Goal: Task Accomplishment & Management: Complete application form

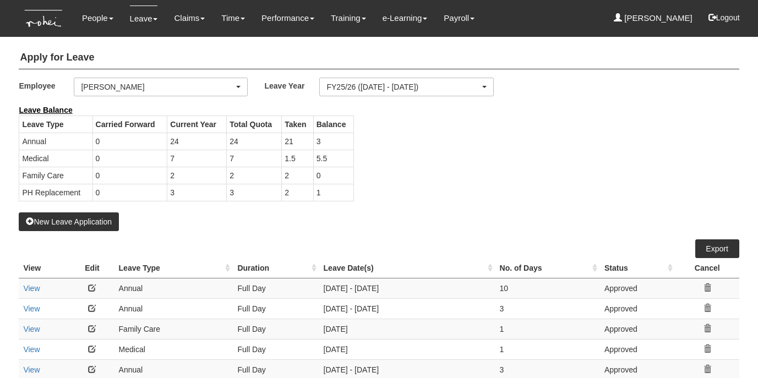
select select "50"
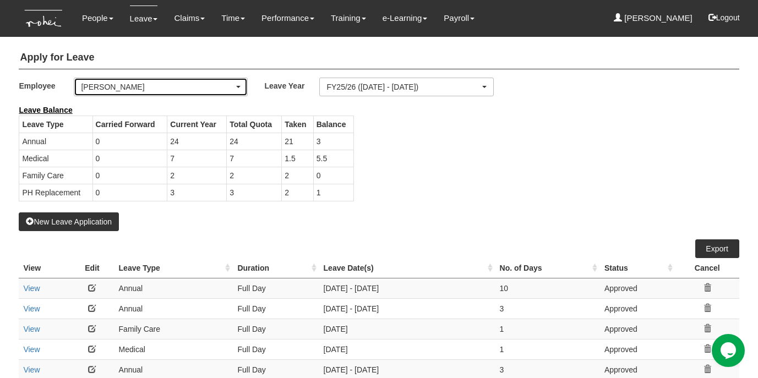
click at [173, 86] on div "[PERSON_NAME]" at bounding box center [157, 87] width 153 height 11
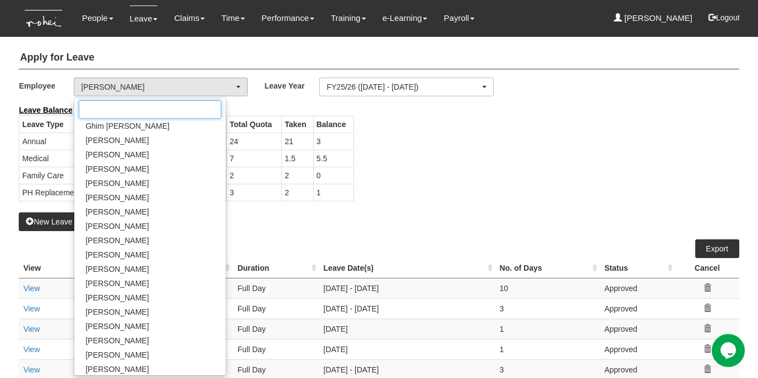
scroll to position [361, 0]
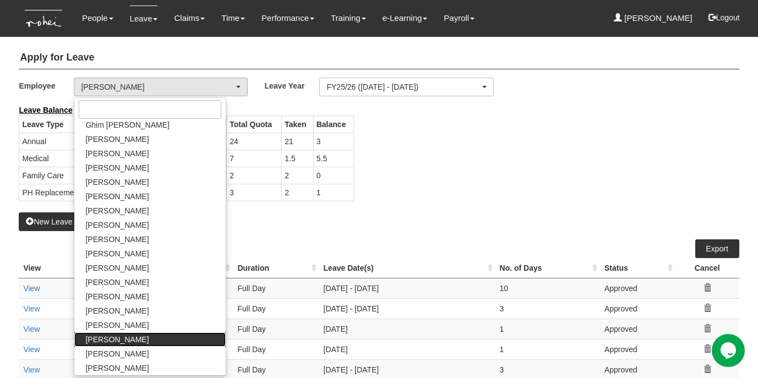
click at [114, 338] on span "[PERSON_NAME]" at bounding box center [116, 339] width 63 height 11
select select "082f2387-af49-4dc9-912f-6868ed20d498"
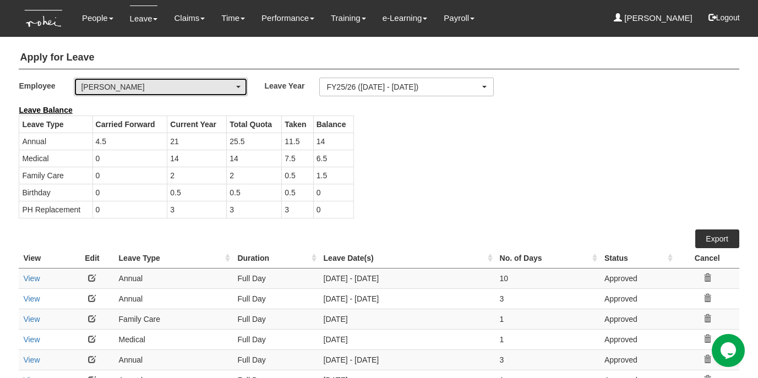
select select "50"
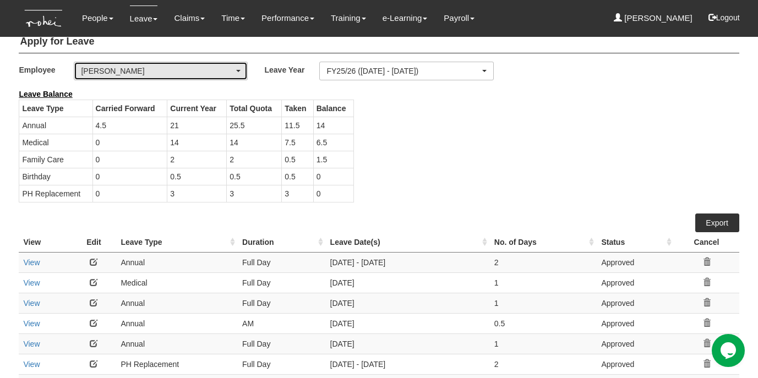
scroll to position [0, 0]
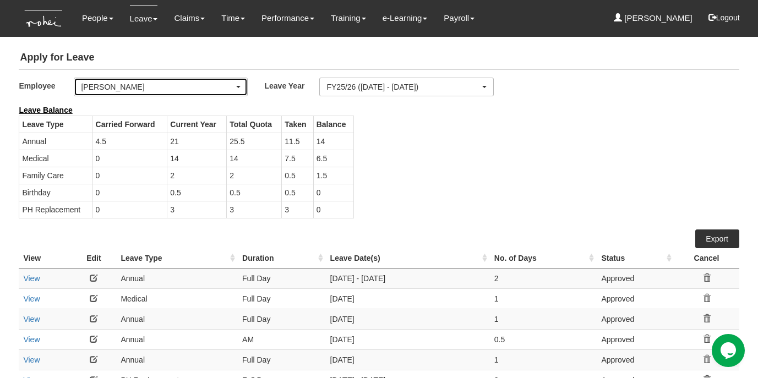
click at [197, 88] on div "[PERSON_NAME]" at bounding box center [157, 87] width 153 height 11
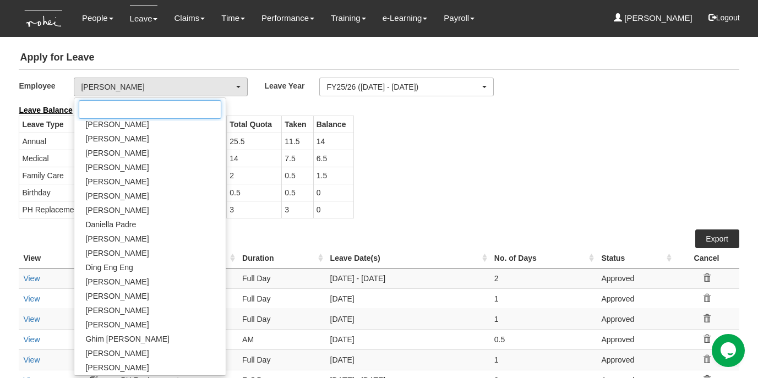
scroll to position [145, 0]
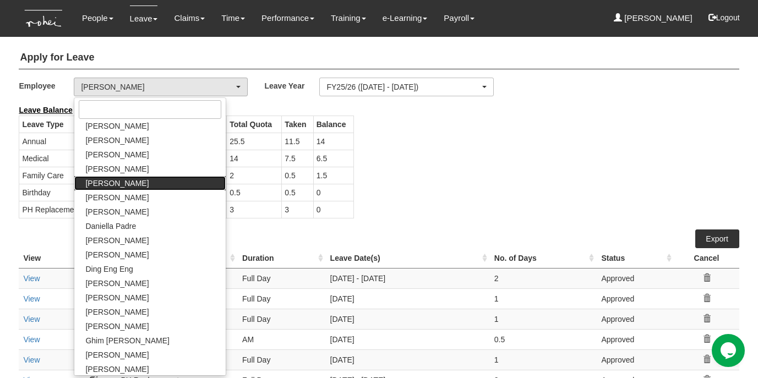
click at [133, 178] on span "[PERSON_NAME]" at bounding box center [116, 183] width 63 height 11
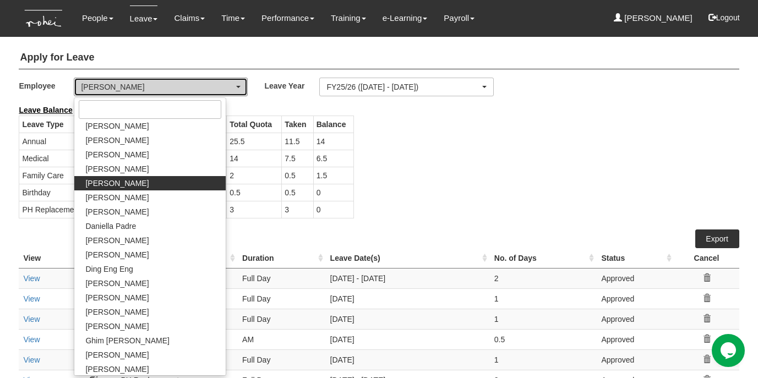
select select "7c74568e-c65a-4e2f-b023-70974c8e3265"
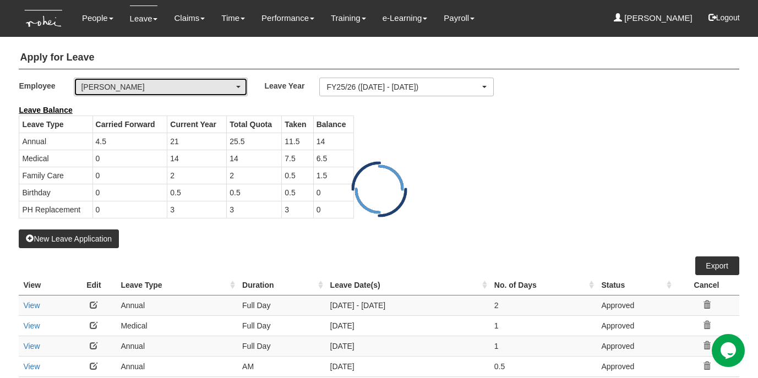
select select "50"
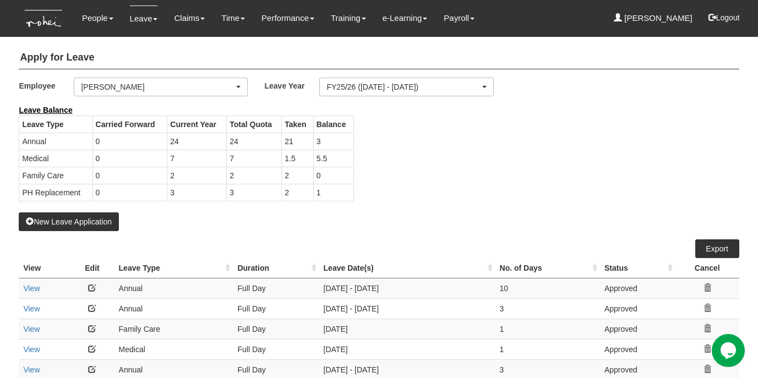
click at [172, 231] on div "Apply for Leave Employee _Bhel Test Account _Staff [PERSON_NAME] [PERSON_NAME] …" at bounding box center [379, 282] width 720 height 482
